Goal: Entertainment & Leisure: Consume media (video, audio)

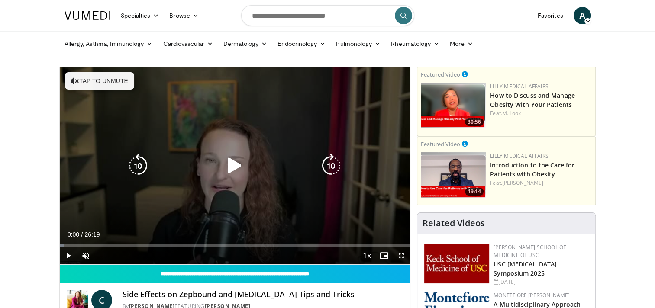
click at [234, 166] on icon "Video Player" at bounding box center [234, 166] width 24 height 24
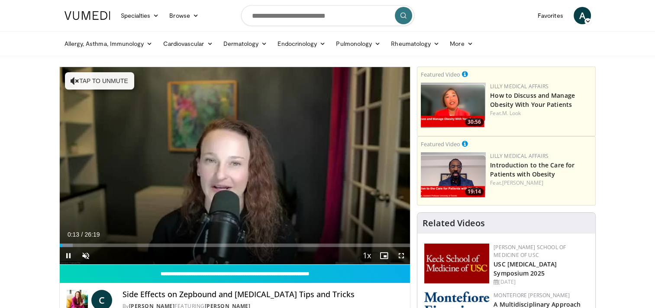
click at [171, 249] on div "Current Time 0:13 / Duration 26:19 Pause Skip Backward Skip Forward Unmute Load…" at bounding box center [235, 255] width 351 height 17
click at [87, 257] on span "Video Player" at bounding box center [85, 255] width 17 height 17
